Goal: Find specific page/section: Find specific page/section

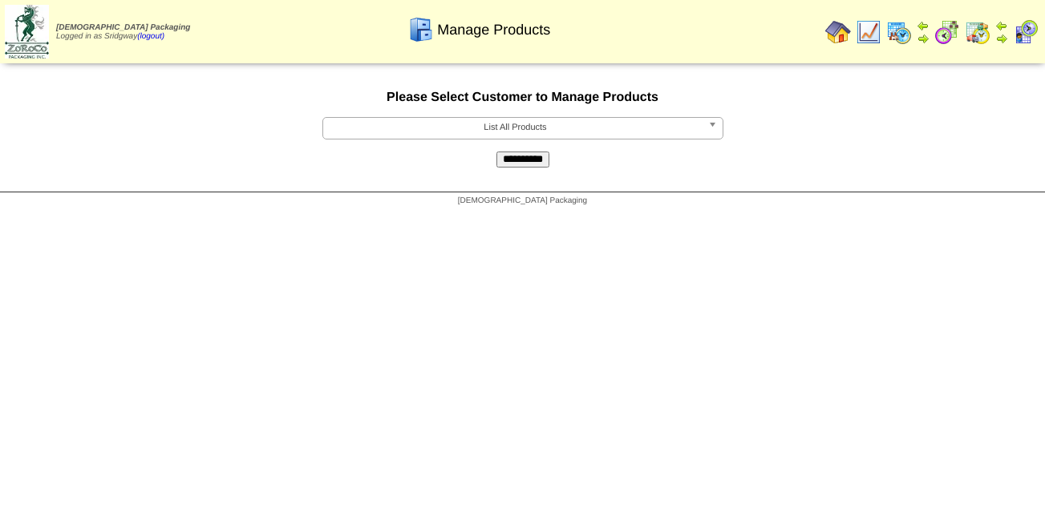
click at [837, 30] on img at bounding box center [838, 32] width 26 height 26
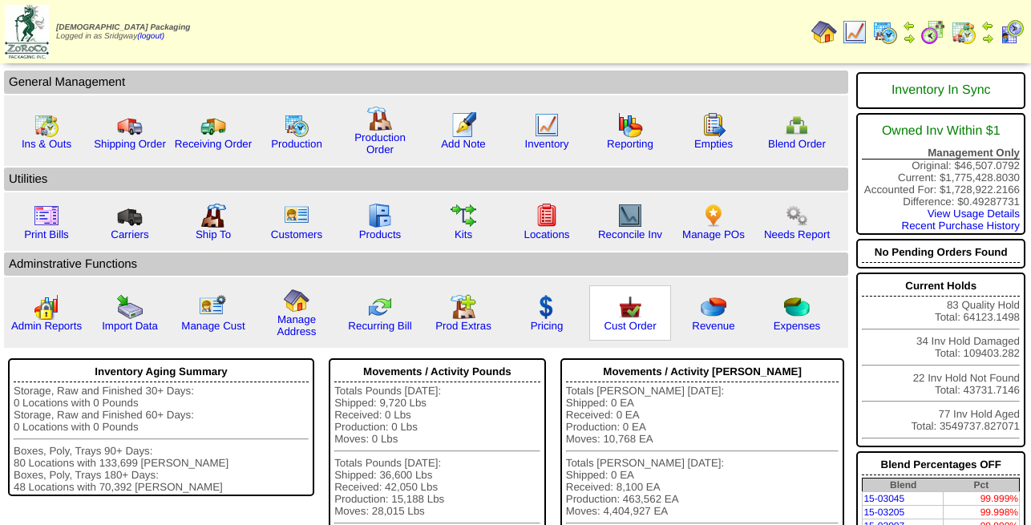
click at [631, 320] on img at bounding box center [630, 307] width 26 height 26
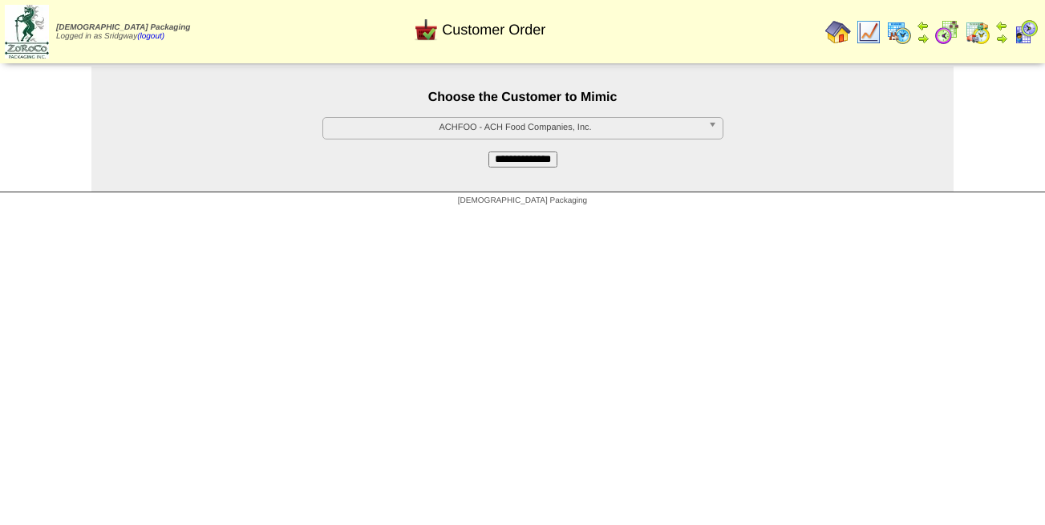
click at [834, 25] on img at bounding box center [838, 32] width 26 height 26
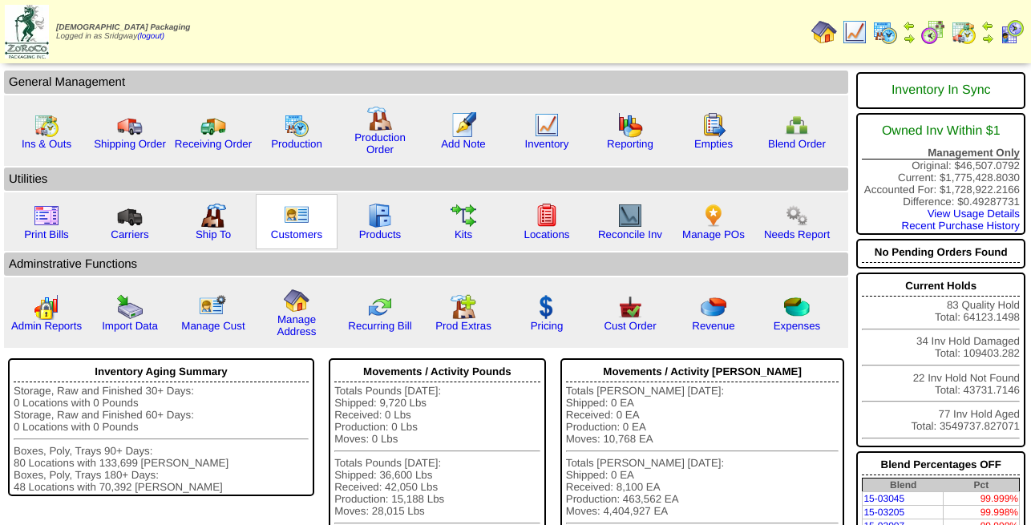
click at [298, 218] on img at bounding box center [297, 216] width 26 height 26
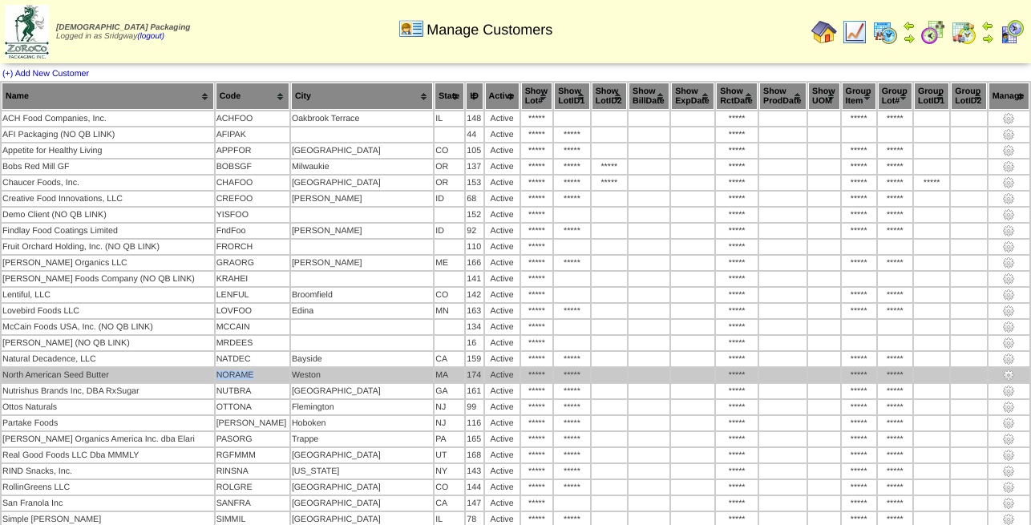
drag, startPoint x: 233, startPoint y: 377, endPoint x: 270, endPoint y: 380, distance: 37.8
click at [270, 380] on td "NORAME" at bounding box center [253, 375] width 74 height 14
drag, startPoint x: 273, startPoint y: 379, endPoint x: 233, endPoint y: 381, distance: 40.1
click at [233, 381] on td "NORAME" at bounding box center [253, 375] width 74 height 14
